Goal: Task Accomplishment & Management: Manage account settings

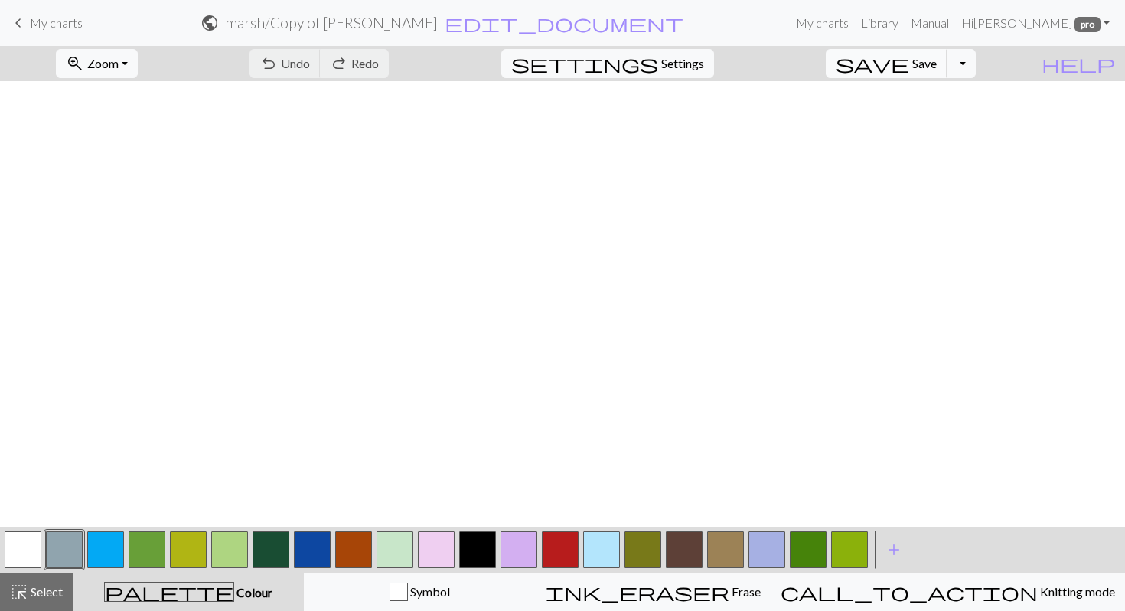
scroll to position [579, 0]
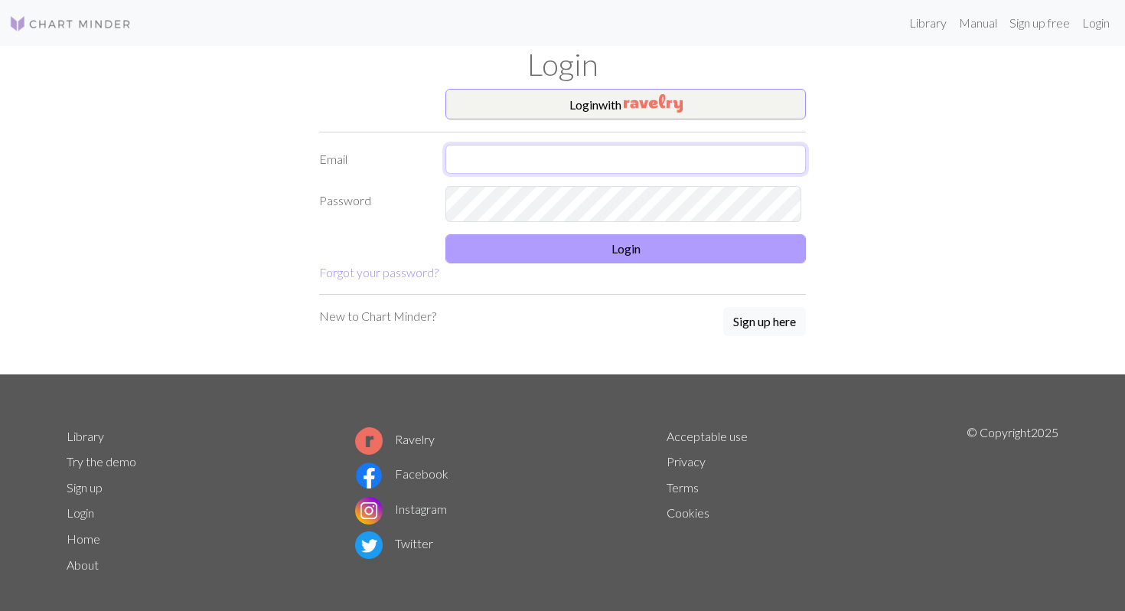
type input "[EMAIL_ADDRESS][DOMAIN_NAME]"
click at [481, 263] on button "Login" at bounding box center [625, 248] width 361 height 29
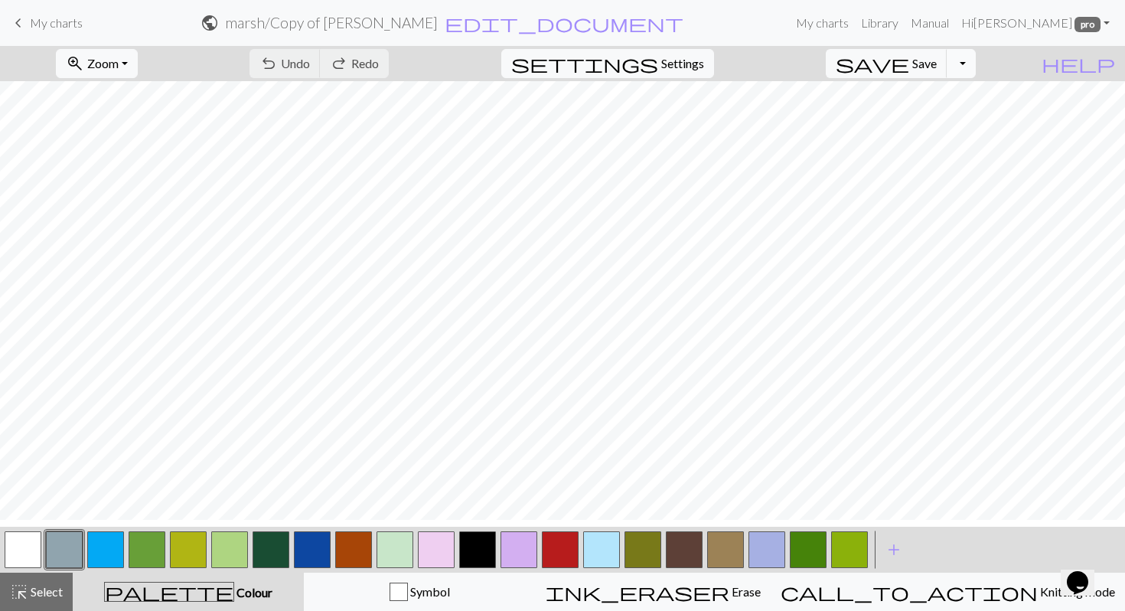
click at [976, 72] on button "Toggle Dropdown" at bounding box center [961, 63] width 29 height 29
click at [929, 141] on button "save_alt Download" at bounding box center [849, 128] width 253 height 24
click at [593, 72] on div "zoom_in Zoom Zoom Fit all Fit width Fit height 50% 100% 150% 200% undo Undo Und…" at bounding box center [516, 63] width 1032 height 35
click at [553, 16] on span "edit_document" at bounding box center [564, 22] width 239 height 21
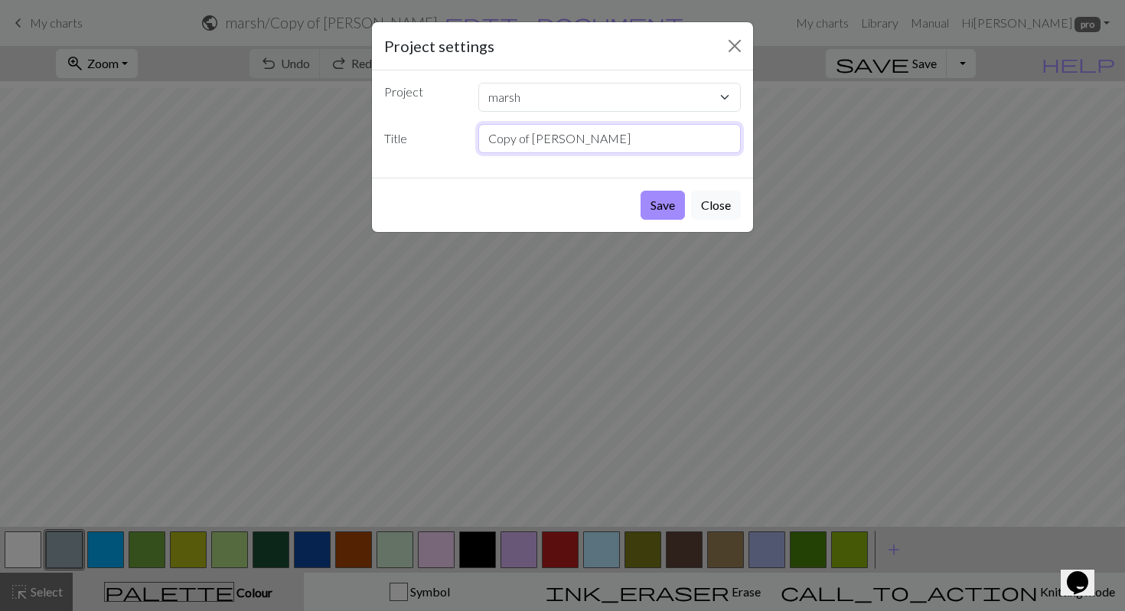
drag, startPoint x: 589, startPoint y: 170, endPoint x: 465, endPoint y: 169, distance: 124.0
click at [464, 153] on div "Title Copy of [PERSON_NAME]" at bounding box center [562, 138] width 375 height 29
type input "marshland"
click at [641, 220] on button "Save" at bounding box center [663, 205] width 44 height 29
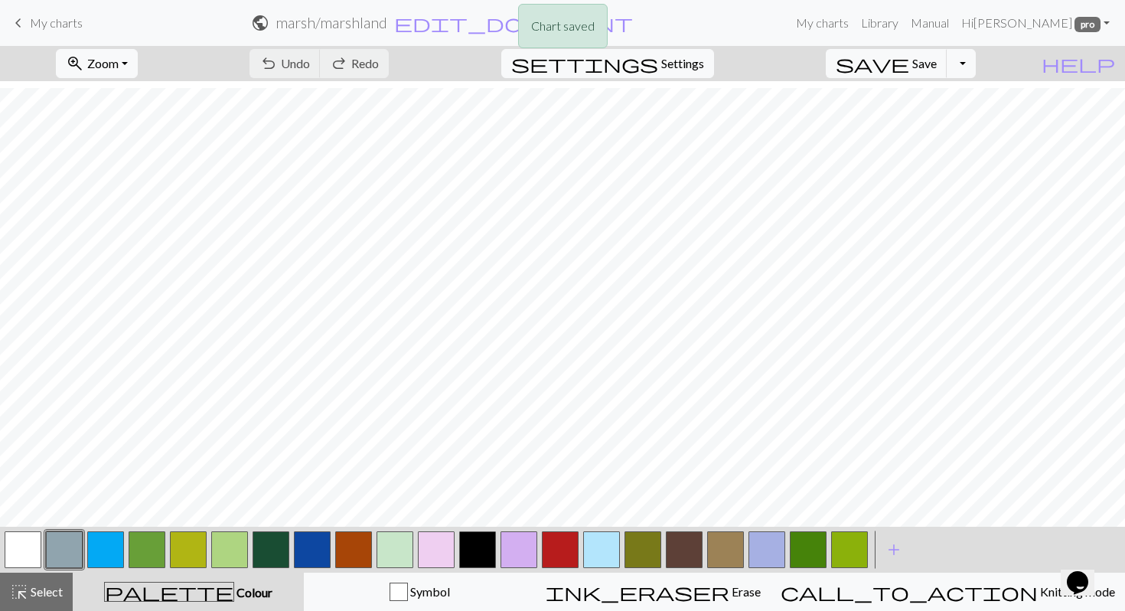
click at [978, 60] on div "Chart saved" at bounding box center [562, 30] width 1125 height 60
click at [976, 70] on button "Toggle Dropdown" at bounding box center [961, 63] width 29 height 29
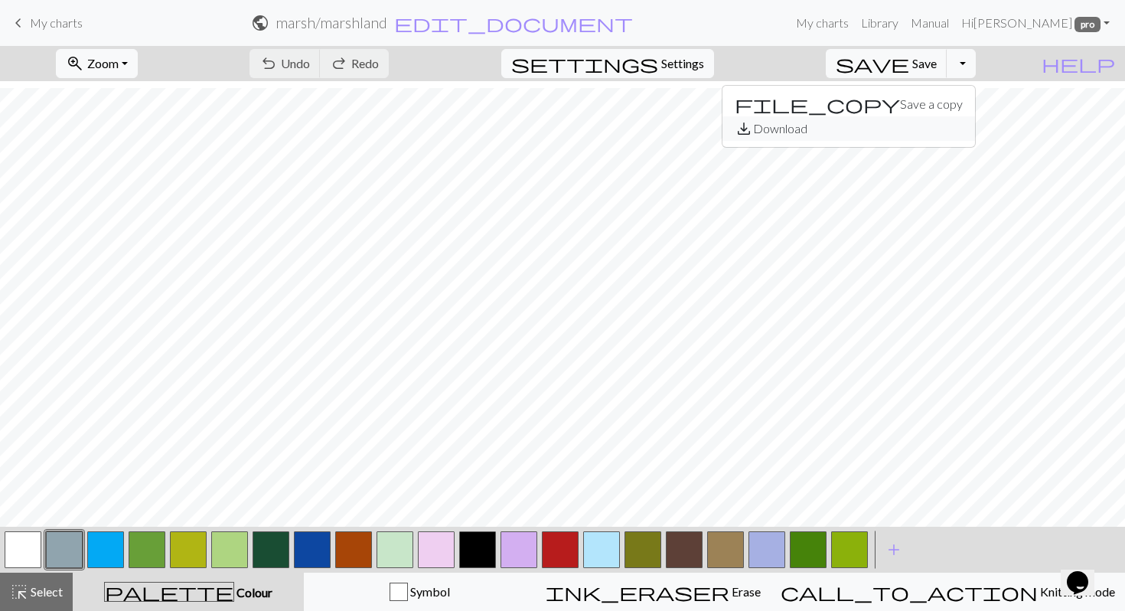
click at [906, 135] on button "save_alt Download" at bounding box center [849, 128] width 253 height 24
click at [1105, 74] on span "help" at bounding box center [1078, 63] width 73 height 21
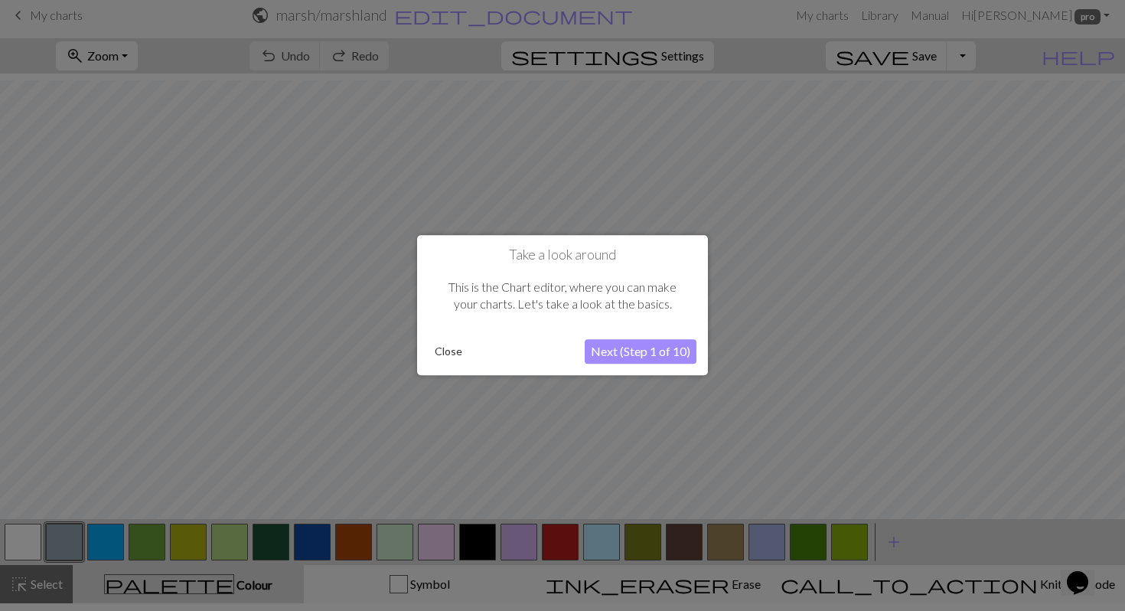
click at [1091, 138] on div at bounding box center [562, 301] width 1125 height 618
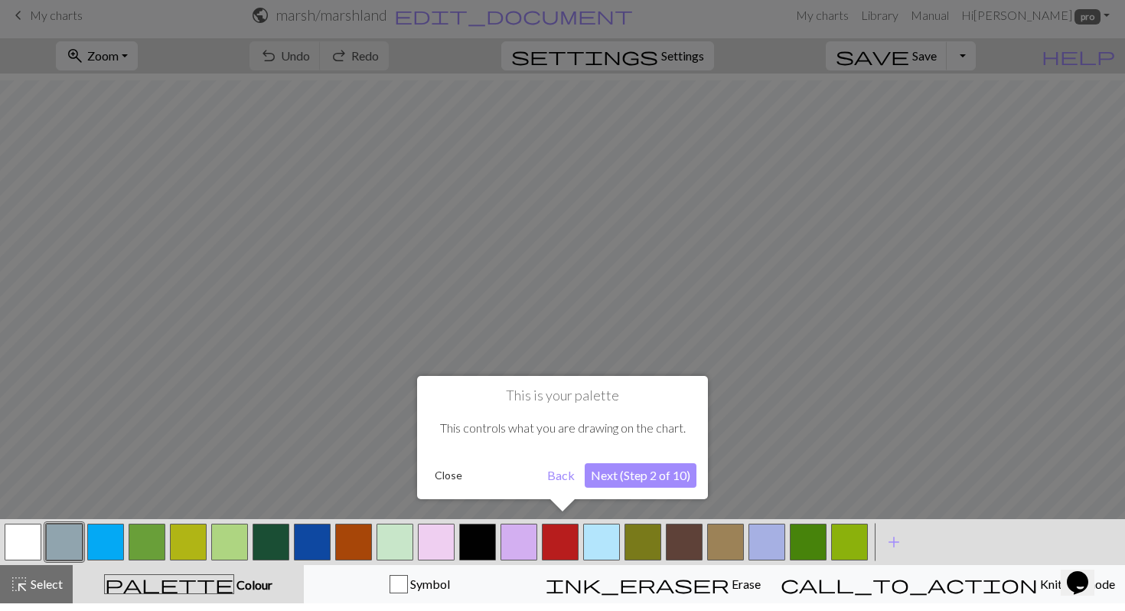
click at [446, 471] on button "Close" at bounding box center [449, 475] width 40 height 23
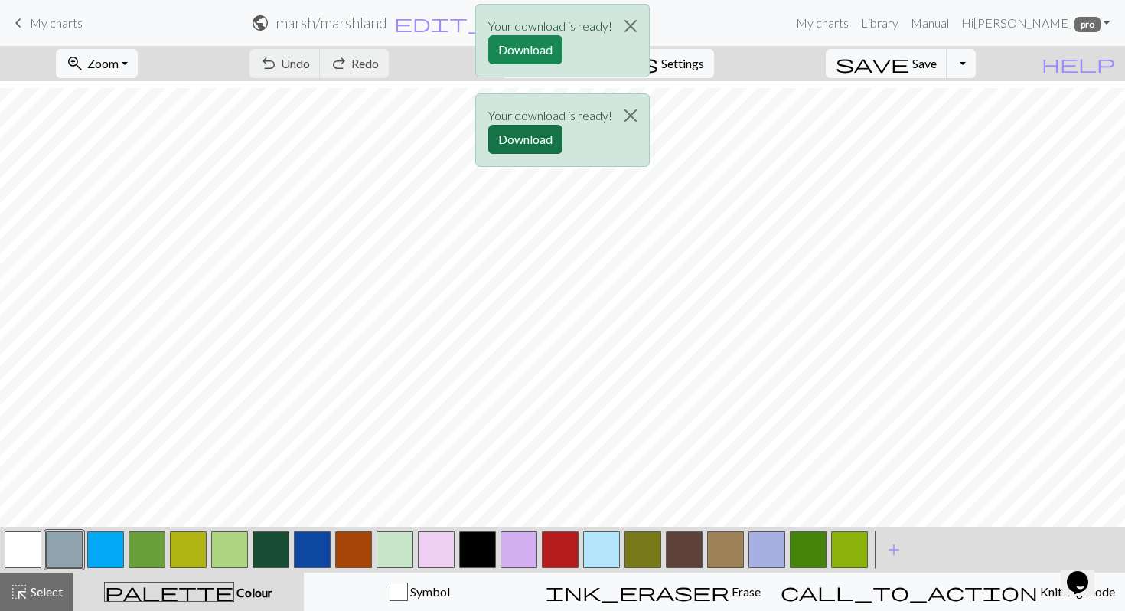
click at [503, 154] on button "Download" at bounding box center [525, 139] width 74 height 29
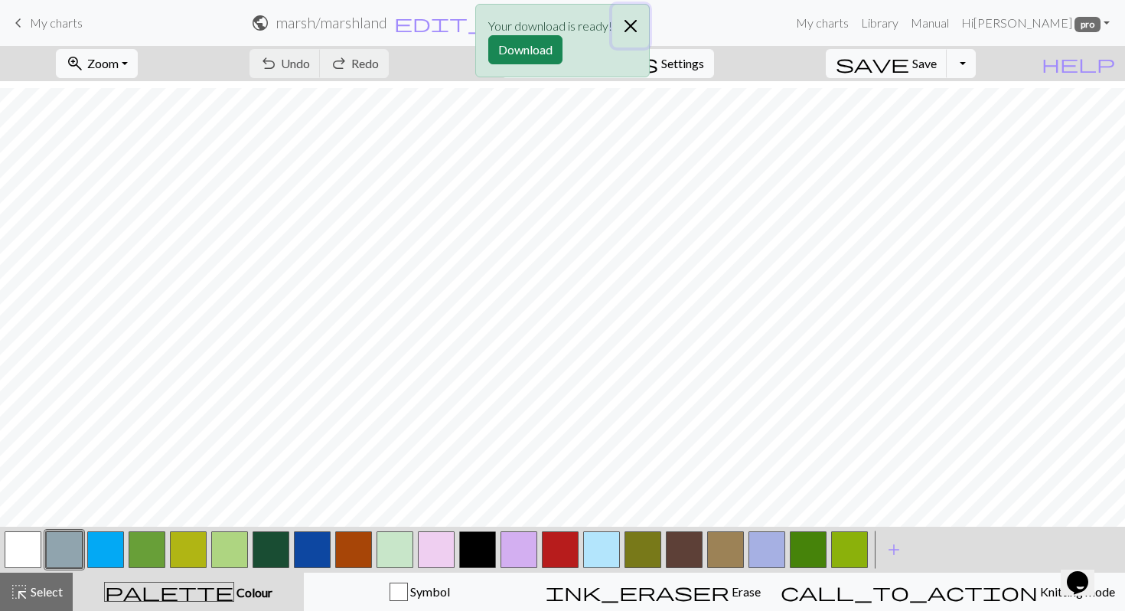
click at [649, 28] on button "Close" at bounding box center [630, 26] width 37 height 43
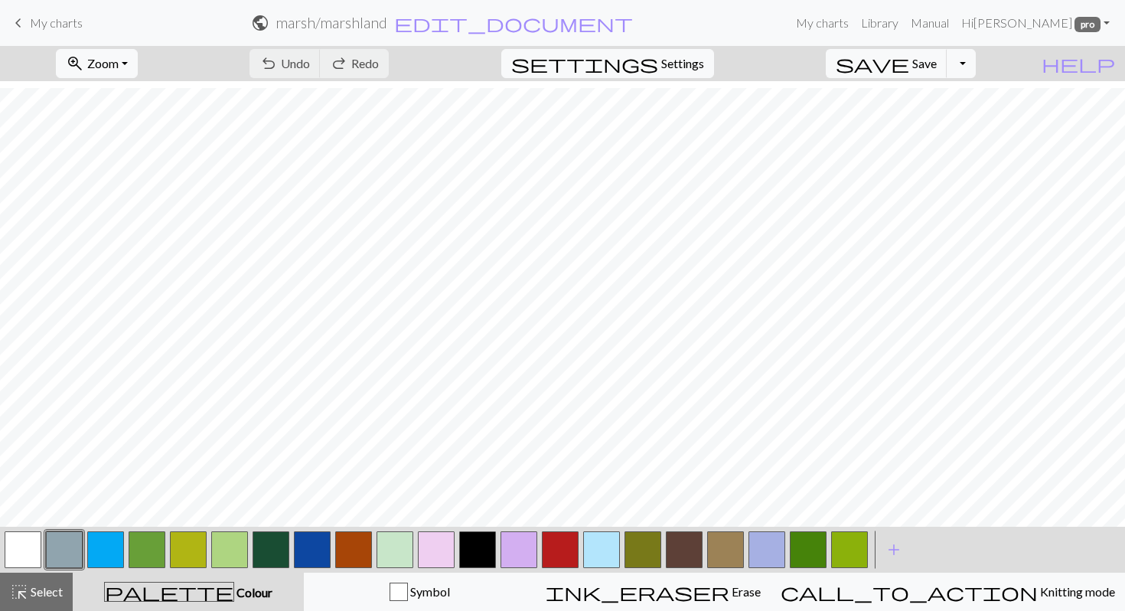
scroll to position [677, 0]
click at [266, 550] on button "button" at bounding box center [271, 549] width 37 height 37
click at [361, 556] on button "button" at bounding box center [353, 549] width 37 height 37
click at [928, 66] on span "Save" at bounding box center [924, 63] width 24 height 15
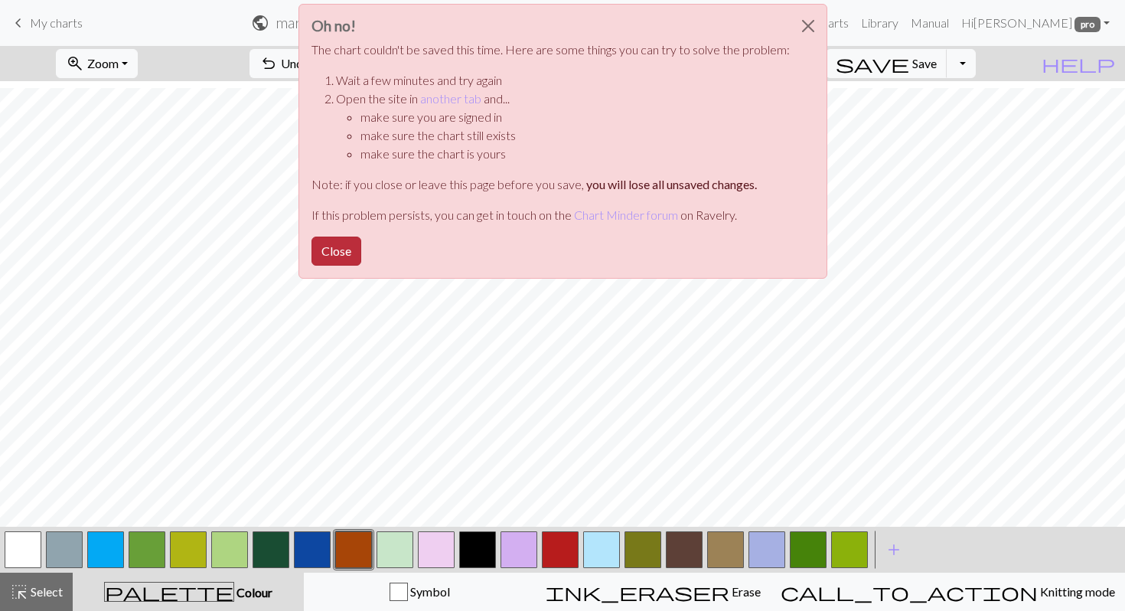
click at [312, 266] on button "Close" at bounding box center [337, 251] width 50 height 29
